Goal: Register for event/course

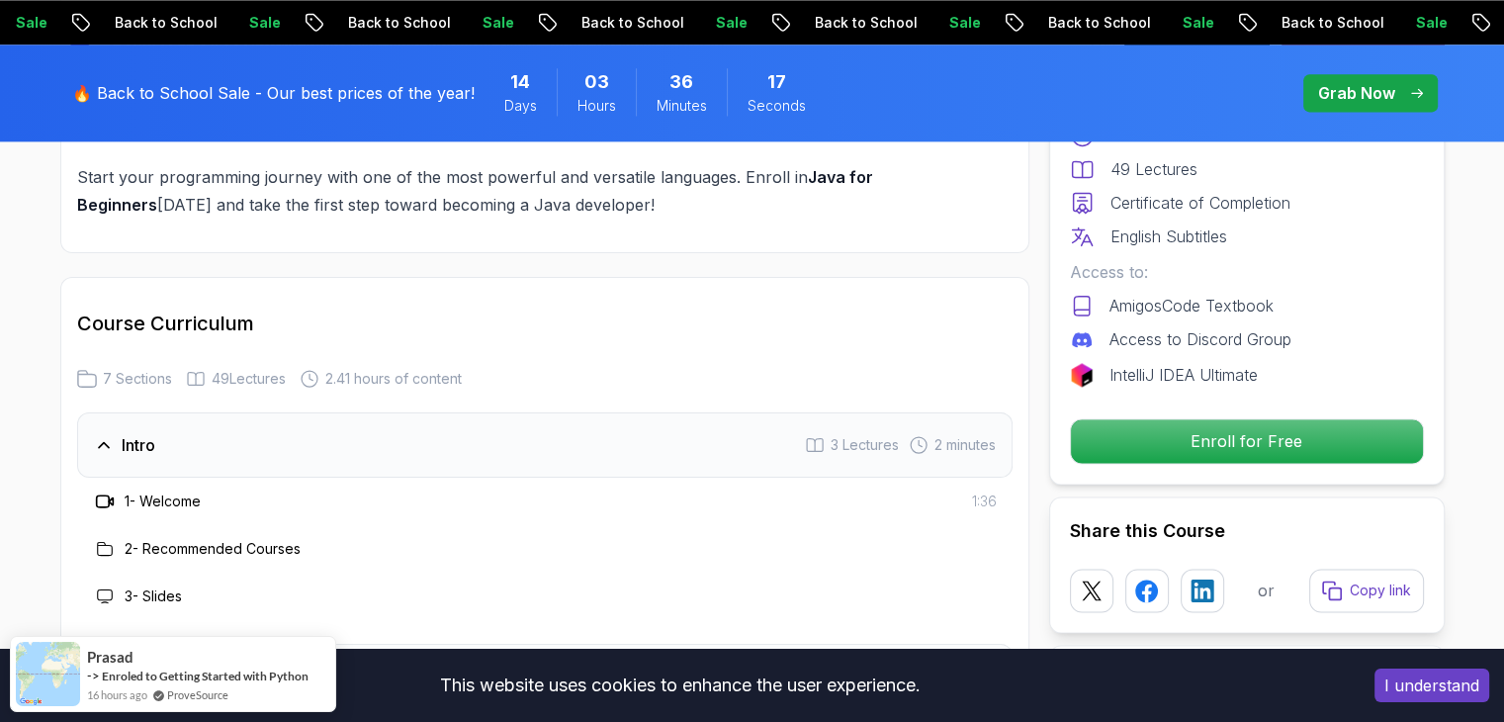
scroll to position [2314, 0]
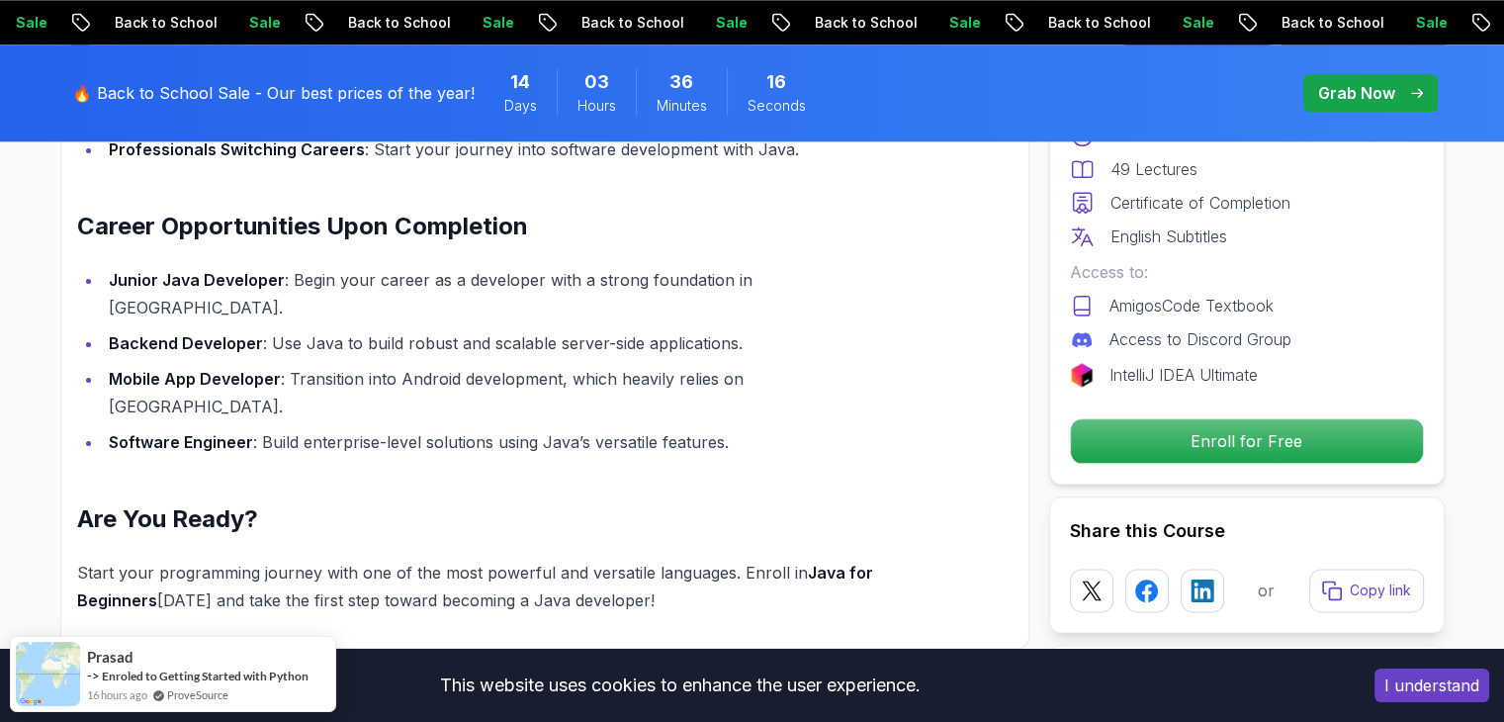
drag, startPoint x: 1412, startPoint y: 688, endPoint x: 1211, endPoint y: 622, distance: 211.4
click at [743, 688] on button "I understand" at bounding box center [1431, 685] width 115 height 34
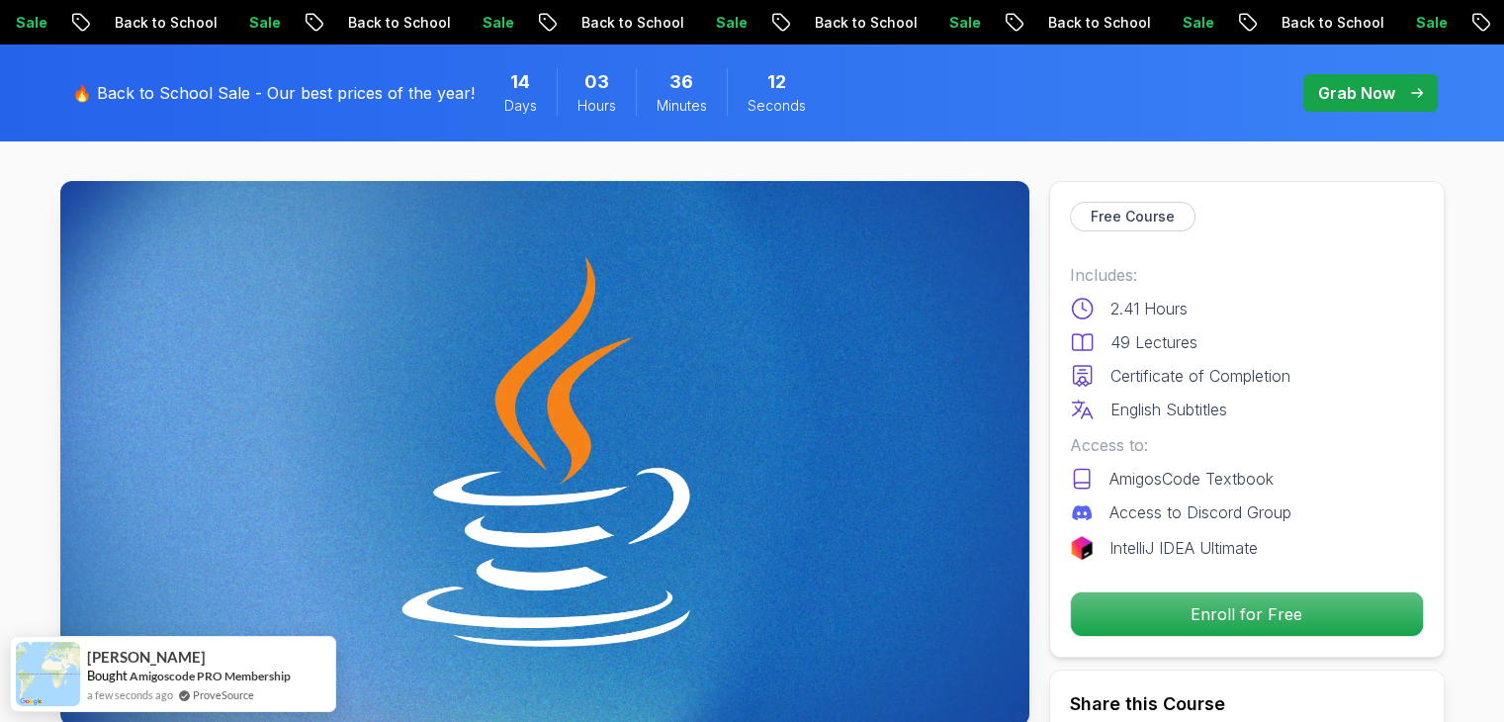
scroll to position [0, 0]
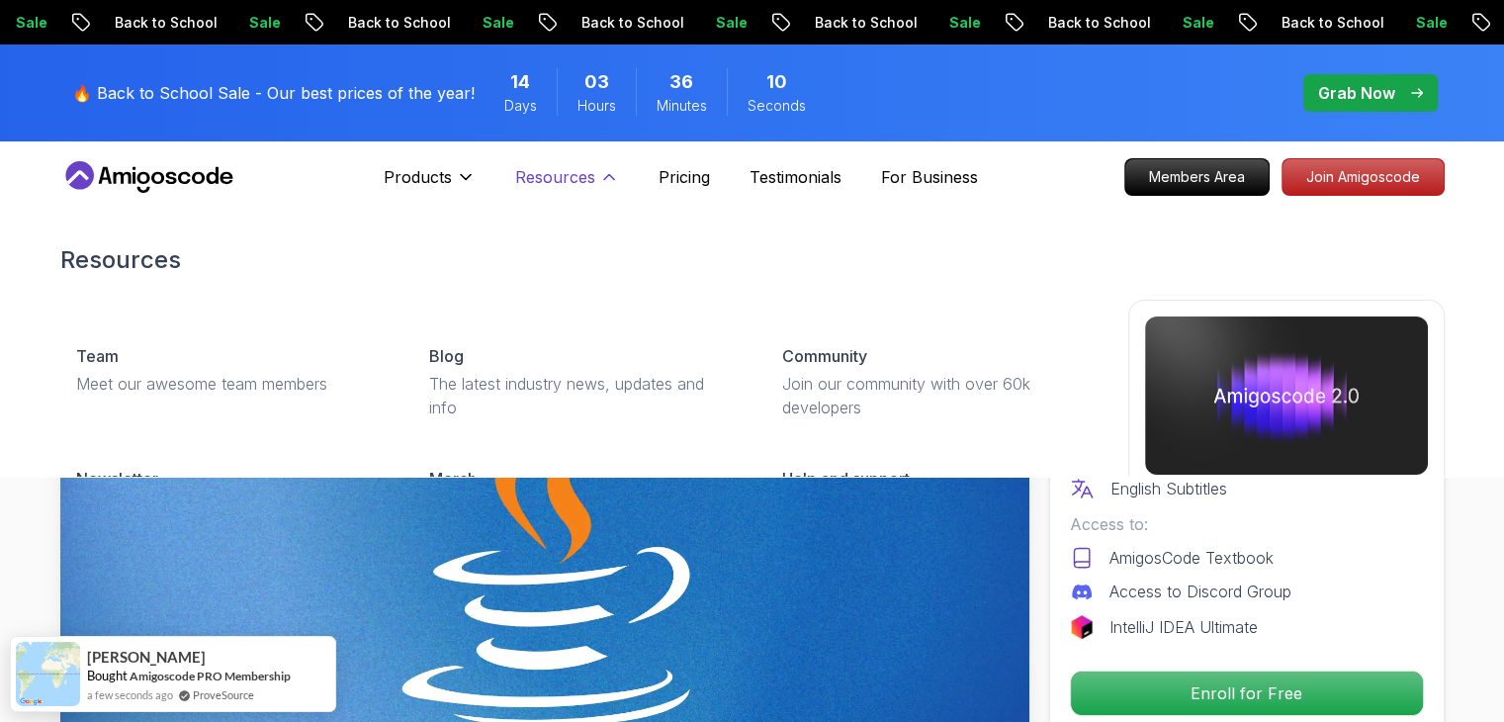
click at [597, 176] on button "Resources" at bounding box center [567, 185] width 104 height 40
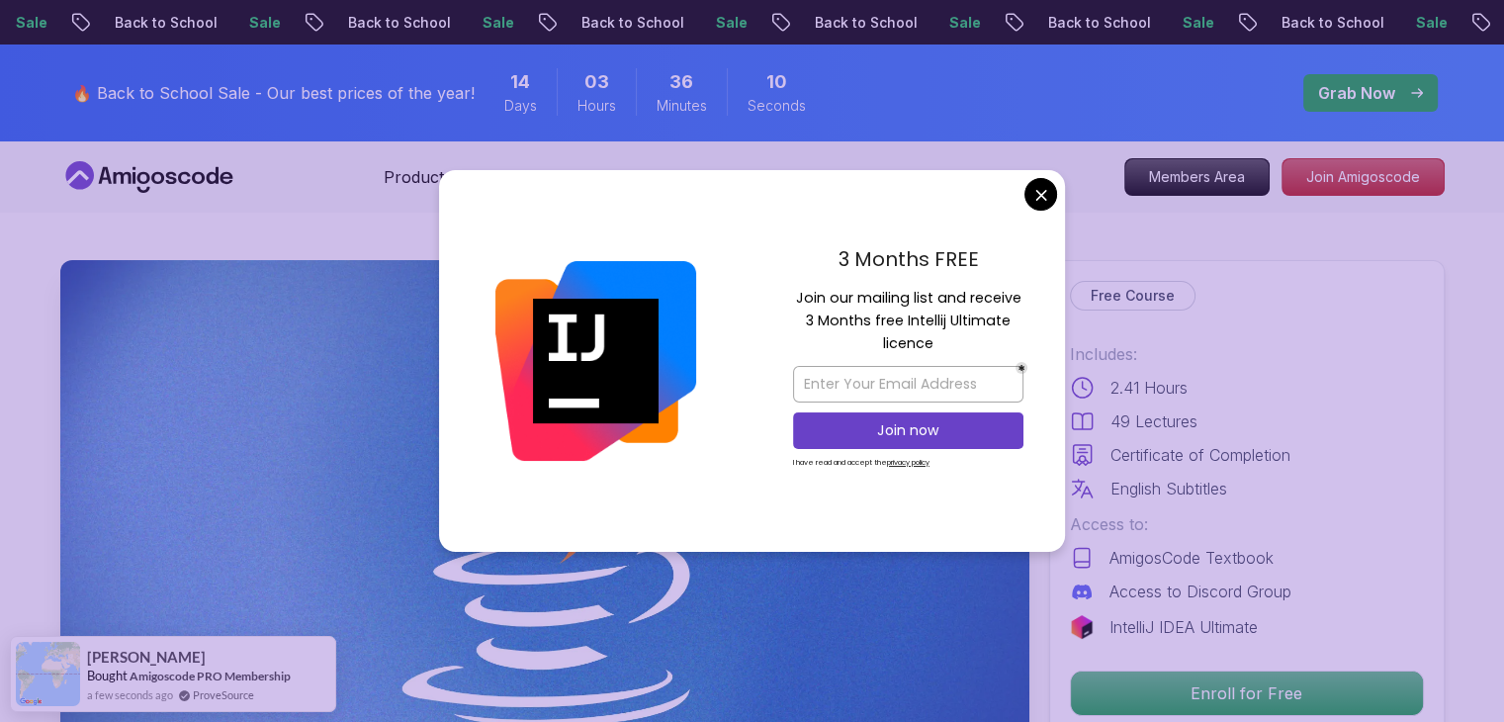
click at [597, 176] on button "Resources" at bounding box center [567, 185] width 104 height 40
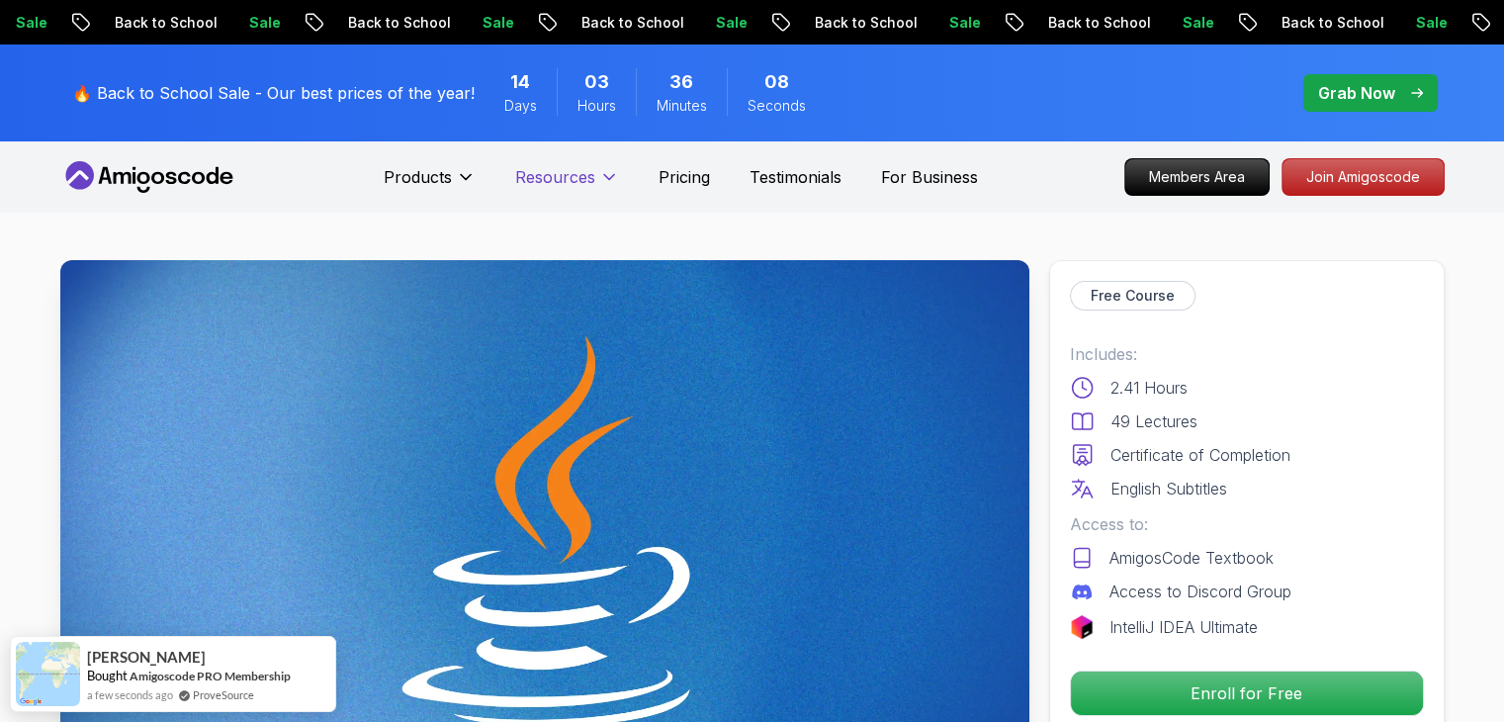
drag, startPoint x: 570, startPoint y: 250, endPoint x: 567, endPoint y: 187, distance: 63.4
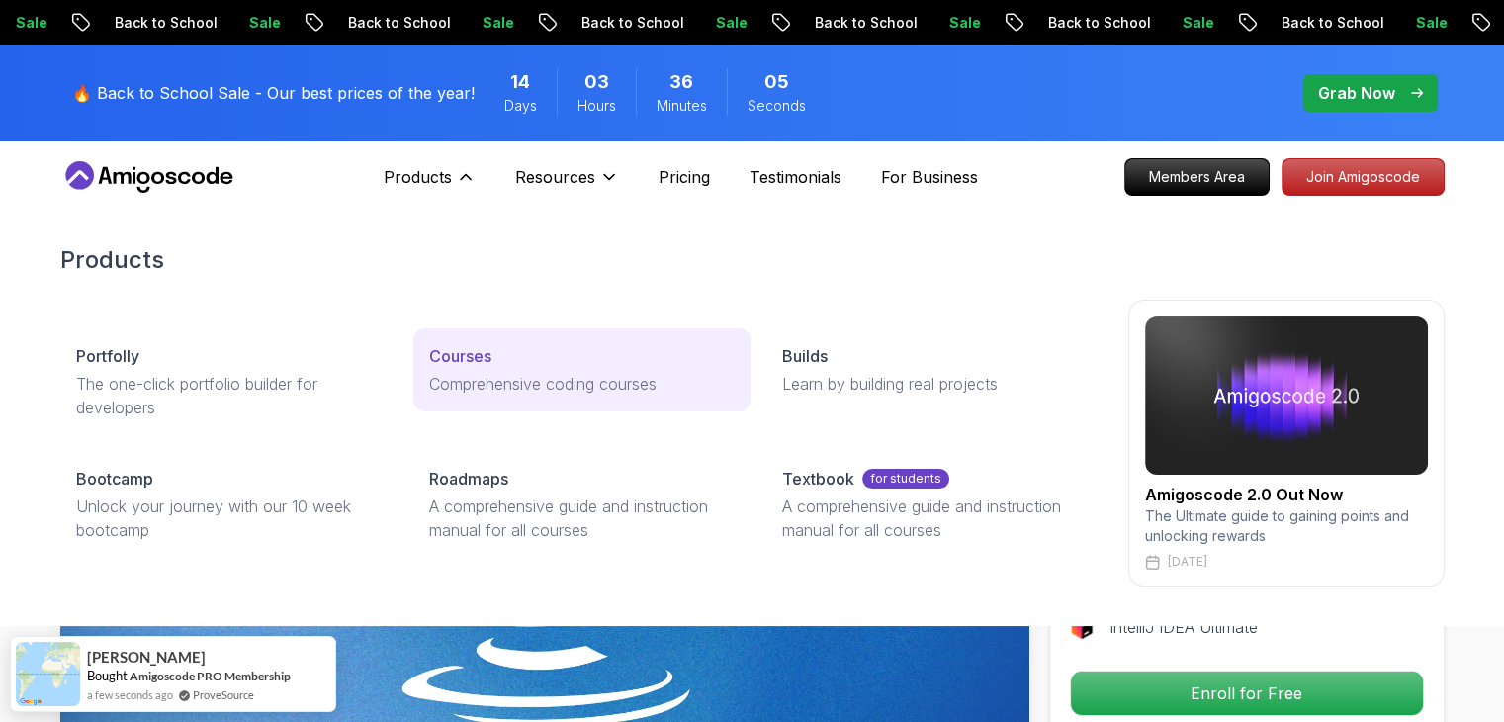
click at [543, 377] on p "Comprehensive coding courses" at bounding box center [582, 384] width 306 height 24
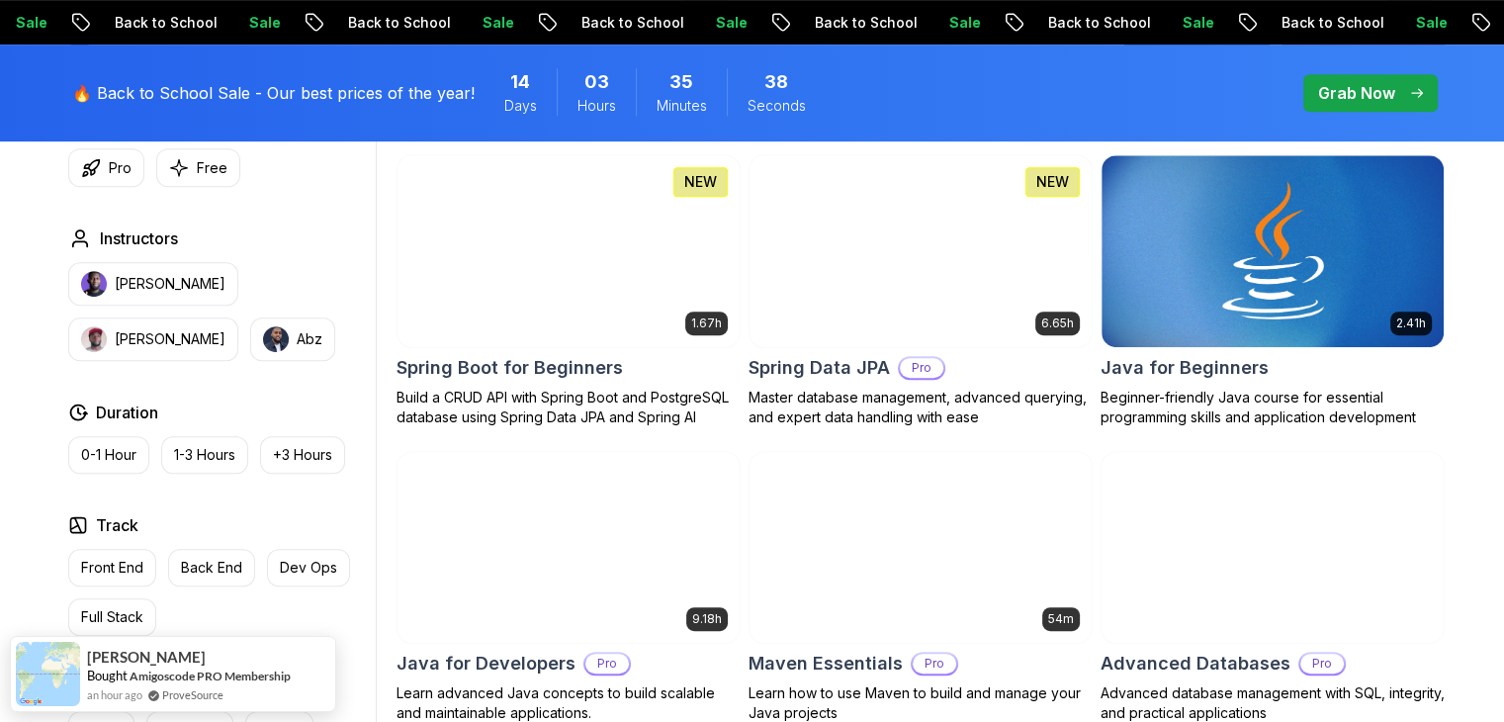
scroll to position [890, 0]
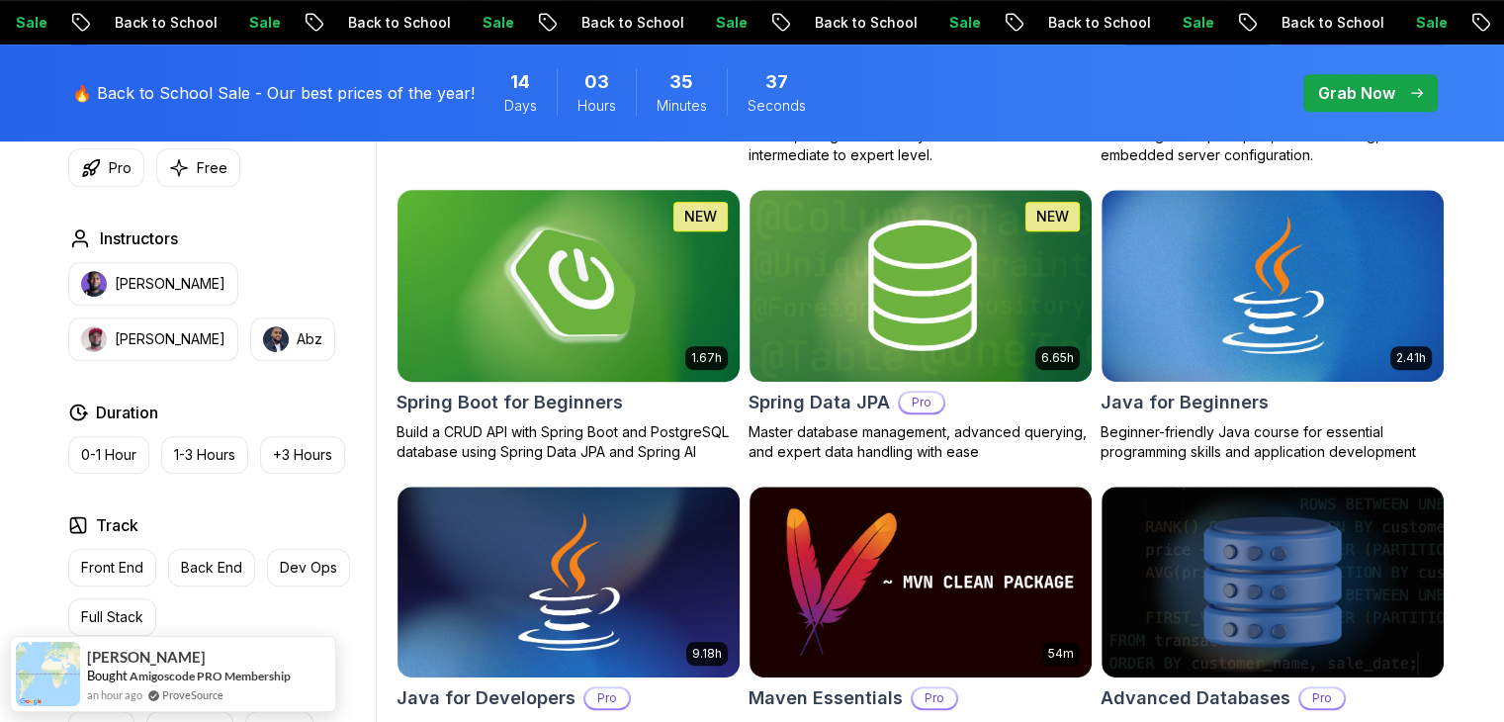
click at [625, 325] on img at bounding box center [568, 285] width 359 height 201
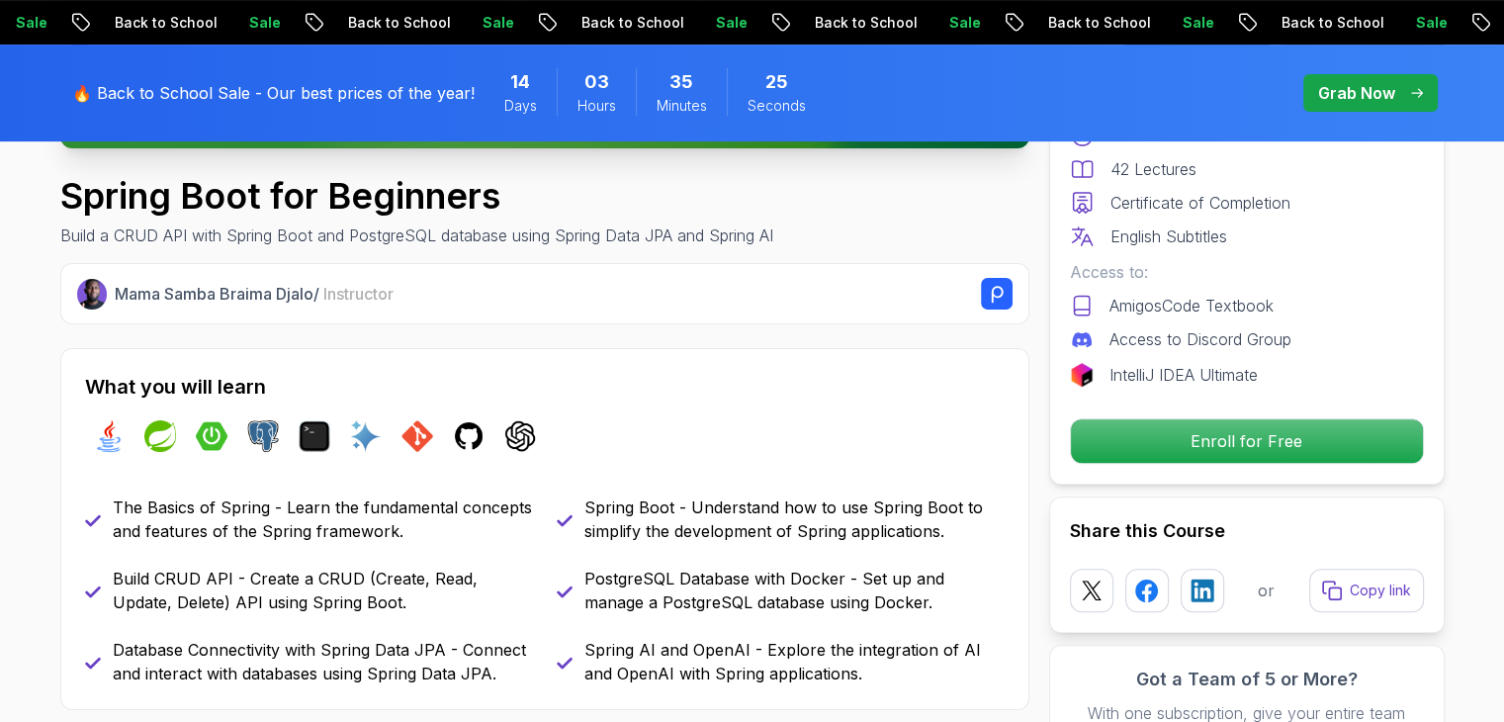
scroll to position [692, 0]
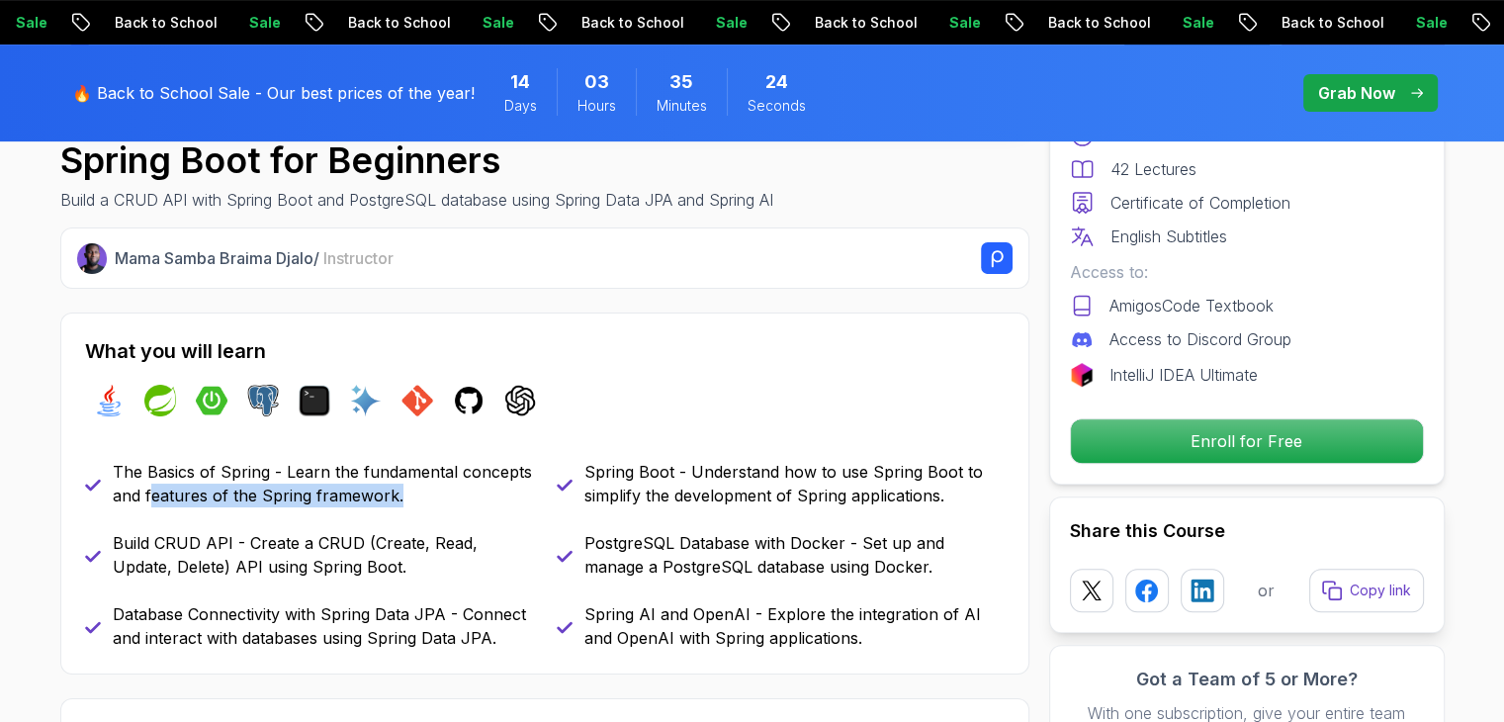
drag, startPoint x: 152, startPoint y: 484, endPoint x: 429, endPoint y: 492, distance: 277.0
click at [420, 494] on p "The Basics of Spring - Learn the fundamental concepts and features of the Sprin…" at bounding box center [323, 483] width 420 height 47
click at [433, 491] on p "The Basics of Spring - Learn the fundamental concepts and features of the Sprin…" at bounding box center [323, 483] width 420 height 47
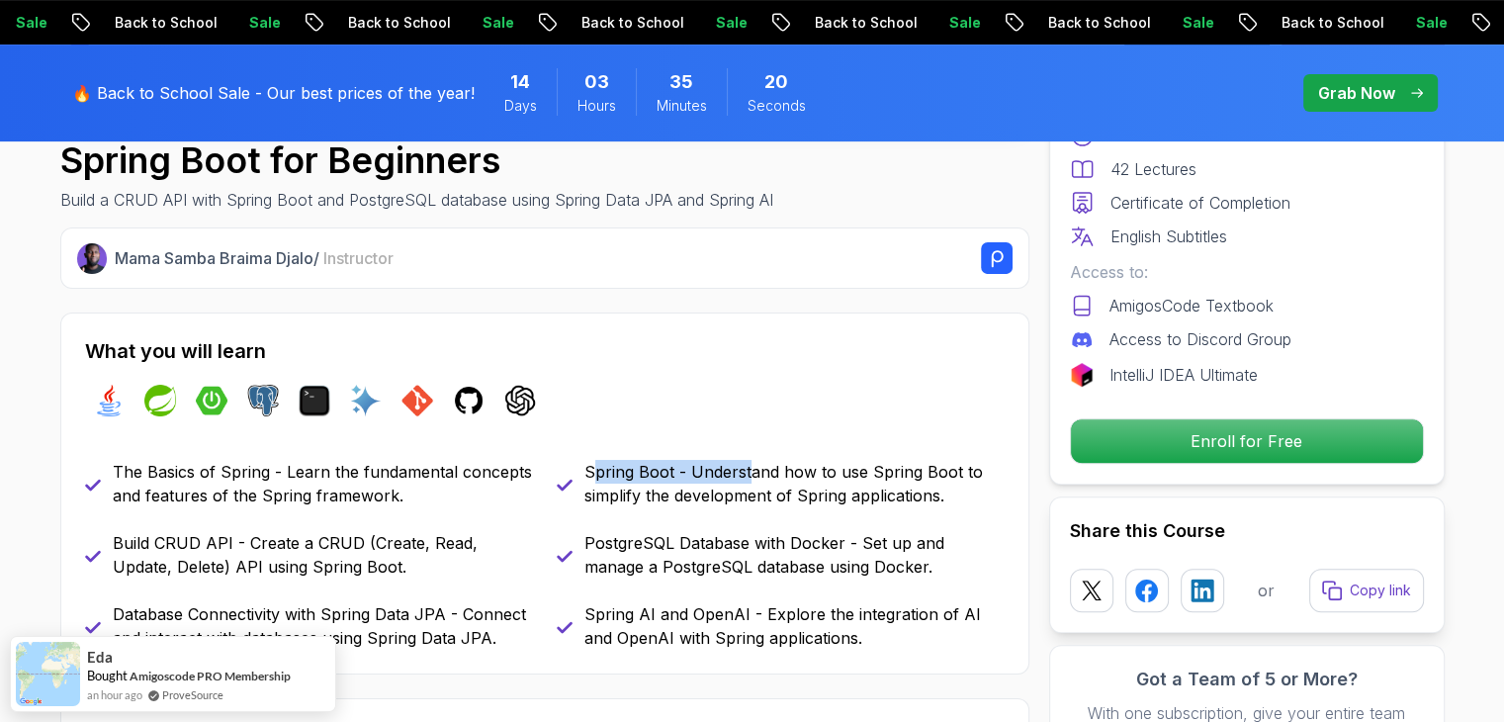
drag, startPoint x: 620, startPoint y: 475, endPoint x: 746, endPoint y: 480, distance: 125.7
click at [743, 480] on p "Spring Boot - Understand how to use Spring Boot to simplify the development of …" at bounding box center [794, 483] width 420 height 47
click at [743, 475] on p "Spring Boot - Understand how to use Spring Boot to simplify the development of …" at bounding box center [794, 483] width 420 height 47
drag, startPoint x: 676, startPoint y: 539, endPoint x: 777, endPoint y: 549, distance: 101.3
click at [743, 549] on p "PostgreSQL Database with Docker - Set up and manage a PostgreSQL database using…" at bounding box center [794, 554] width 420 height 47
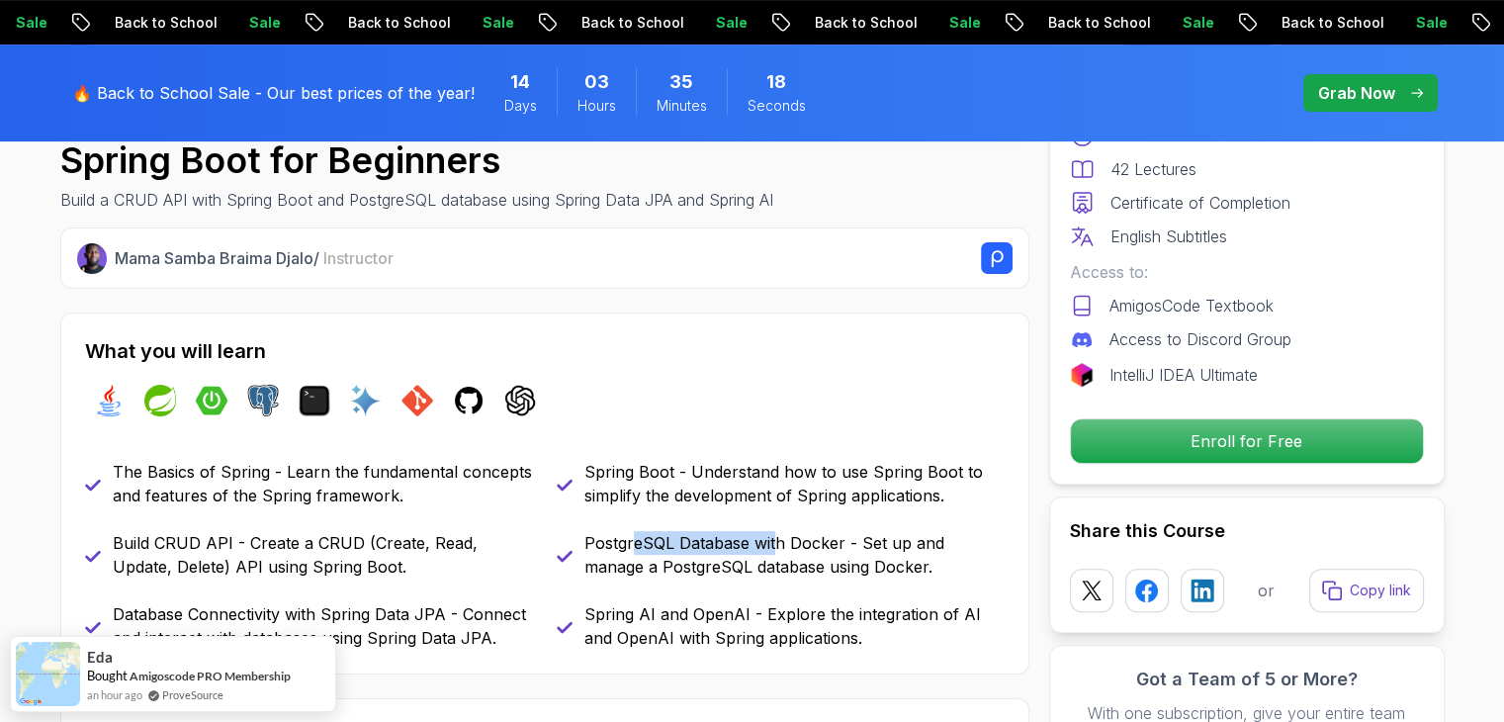
click at [743, 549] on p "PostgreSQL Database with Docker - Set up and manage a PostgreSQL database using…" at bounding box center [794, 554] width 420 height 47
drag, startPoint x: 624, startPoint y: 597, endPoint x: 751, endPoint y: 617, distance: 129.1
click at [743, 617] on div "The Basics of Spring - Learn the fundamental concepts and features of the Sprin…" at bounding box center [545, 555] width 920 height 190
click at [743, 617] on p "Spring AI and OpenAI - Explore the integration of AI and OpenAI with Spring app…" at bounding box center [794, 625] width 420 height 47
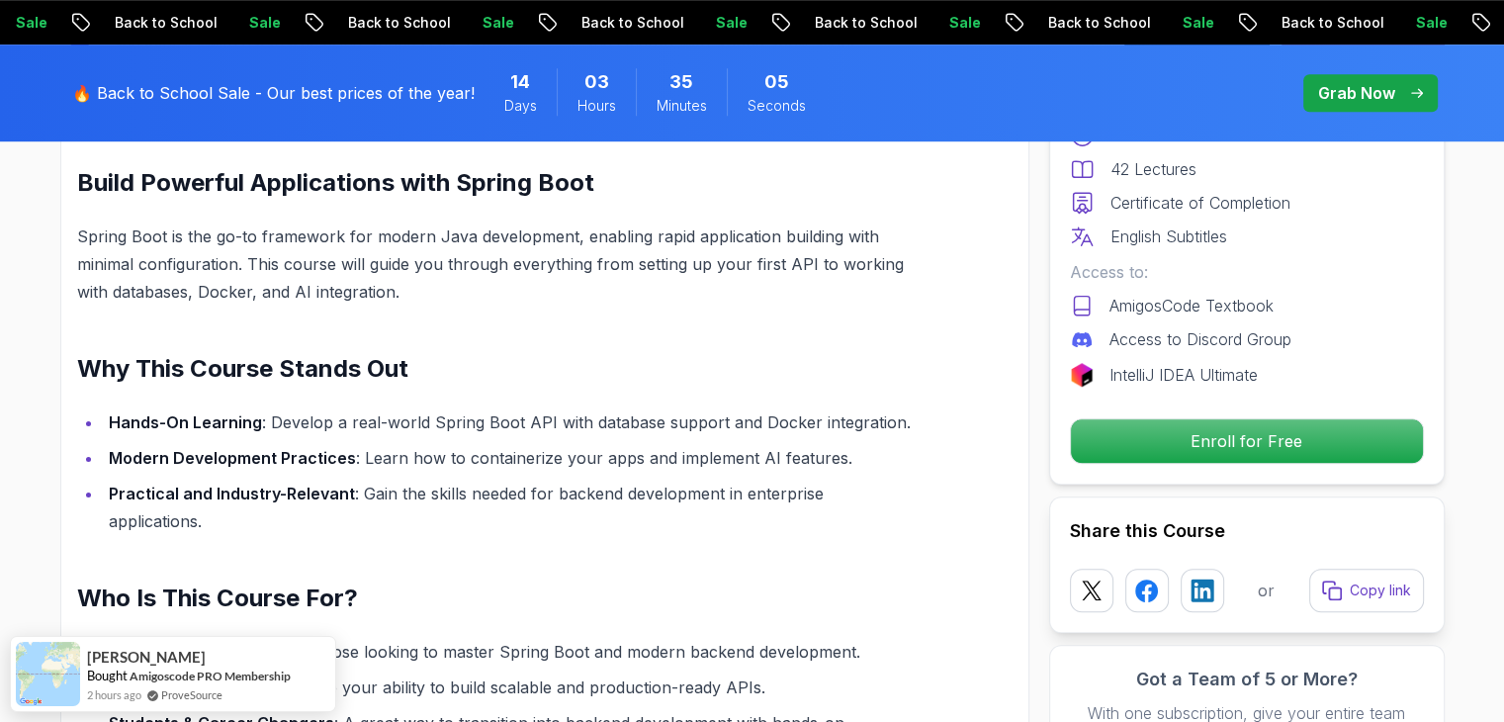
scroll to position [1483, 0]
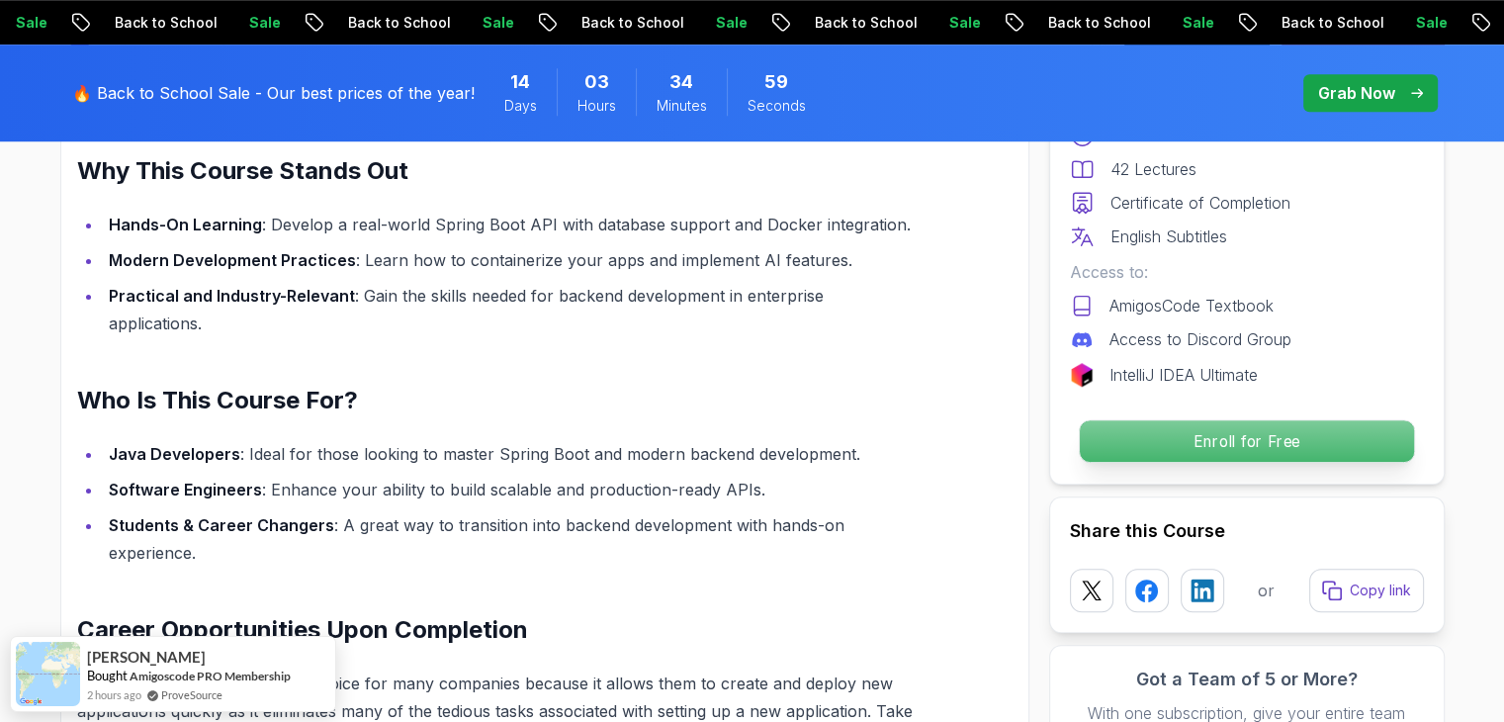
click at [743, 446] on p "Enroll for Free" at bounding box center [1246, 441] width 334 height 42
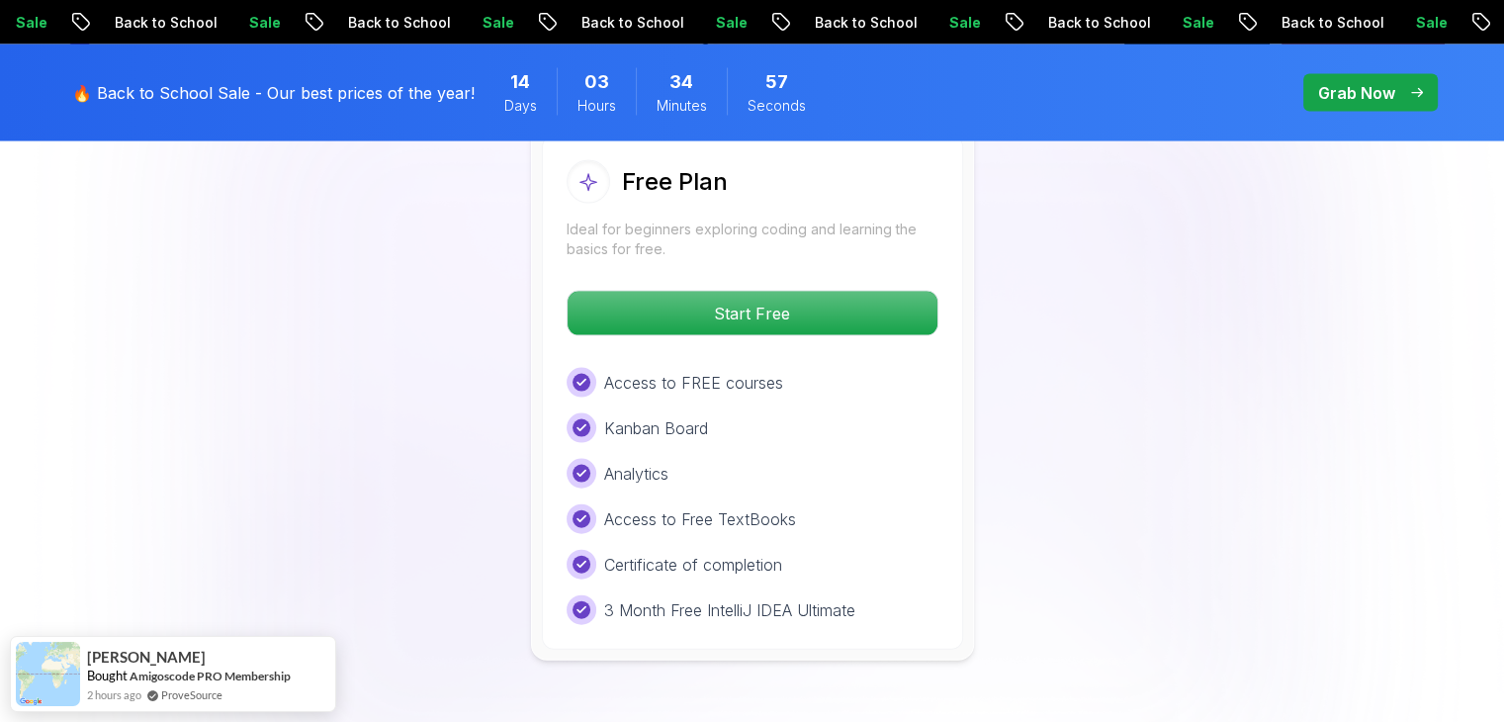
scroll to position [4216, 0]
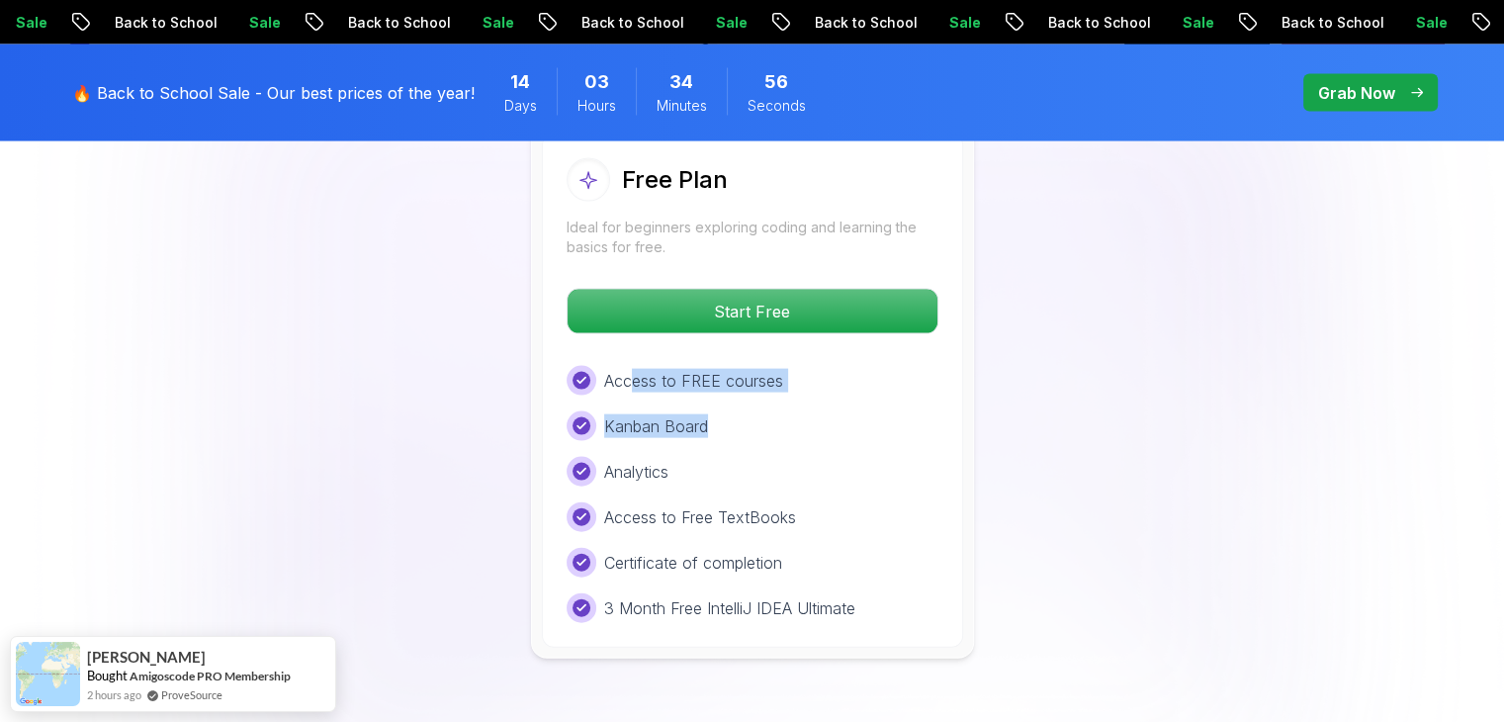
drag, startPoint x: 693, startPoint y: 359, endPoint x: 686, endPoint y: 391, distance: 32.4
click at [713, 369] on div "Access to FREE courses Kanban Board Analytics Access to Free TextBooks Certific…" at bounding box center [753, 494] width 372 height 257
click at [686, 414] on p "Kanban Board" at bounding box center [656, 426] width 104 height 24
click at [717, 411] on div "Kanban Board" at bounding box center [753, 426] width 372 height 30
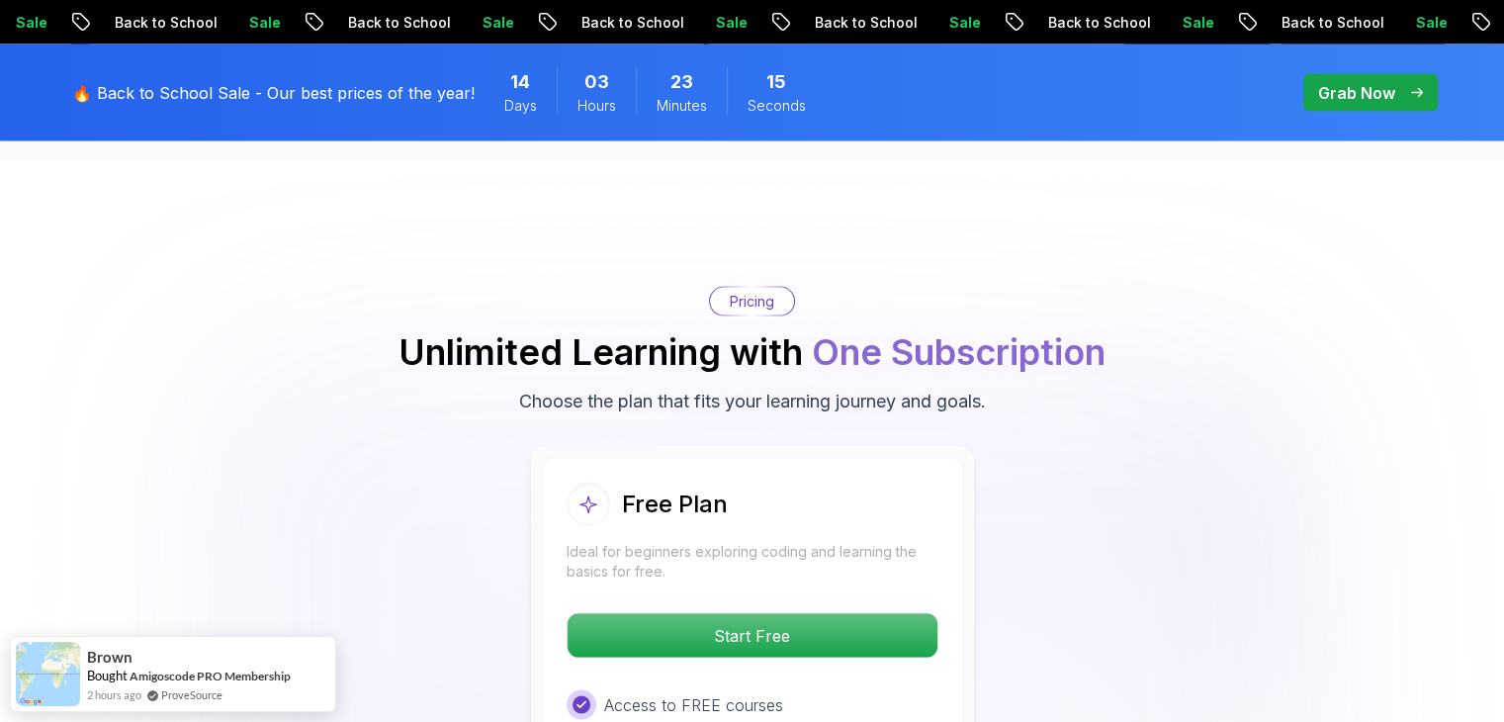
scroll to position [4019, 0]
